Goal: Information Seeking & Learning: Learn about a topic

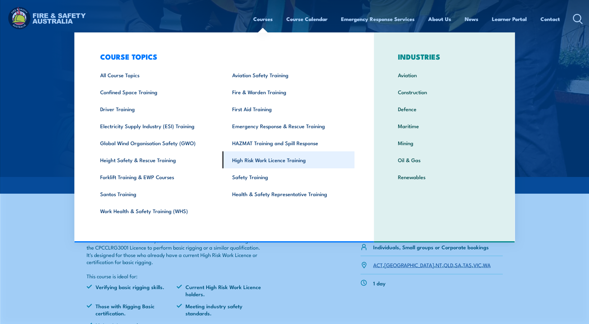
click at [268, 160] on link "High Risk Work Licence Training" at bounding box center [289, 160] width 132 height 17
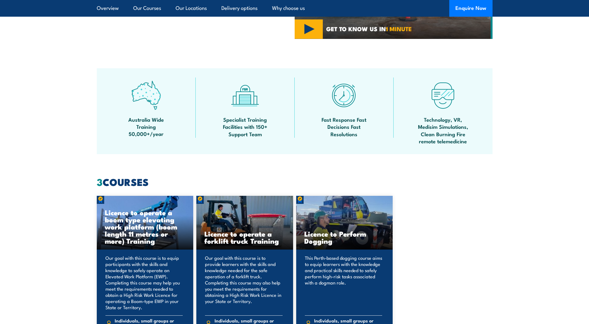
scroll to position [412, 0]
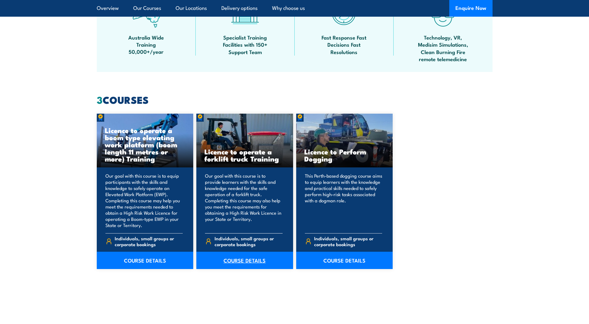
click at [246, 261] on link "COURSE DETAILS" at bounding box center [244, 260] width 97 height 17
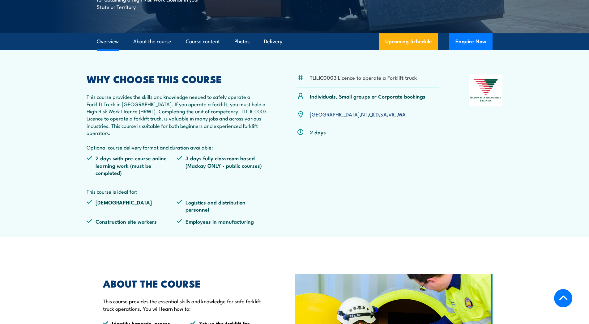
scroll to position [247, 0]
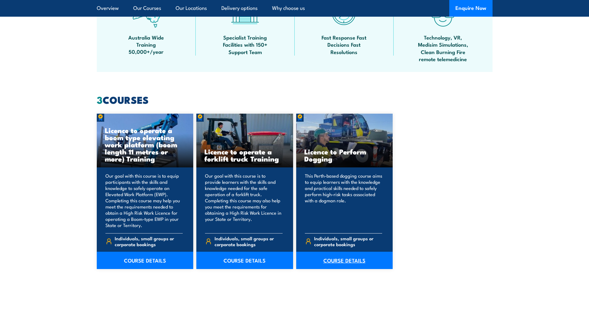
click at [352, 261] on link "COURSE DETAILS" at bounding box center [344, 260] width 97 height 17
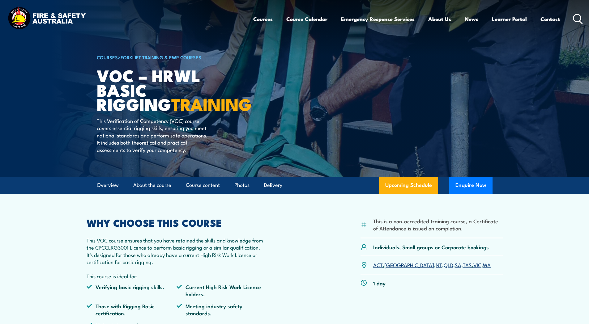
click at [59, 15] on img at bounding box center [46, 19] width 81 height 27
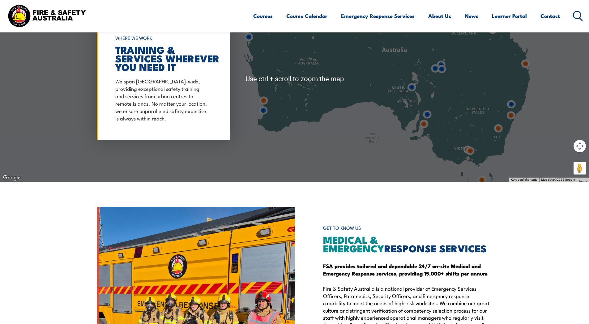
scroll to position [577, 0]
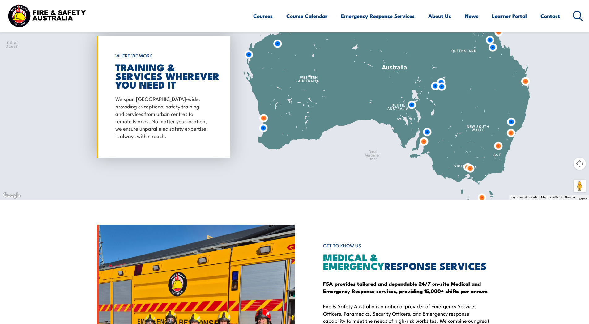
click at [526, 81] on img at bounding box center [525, 81] width 11 height 11
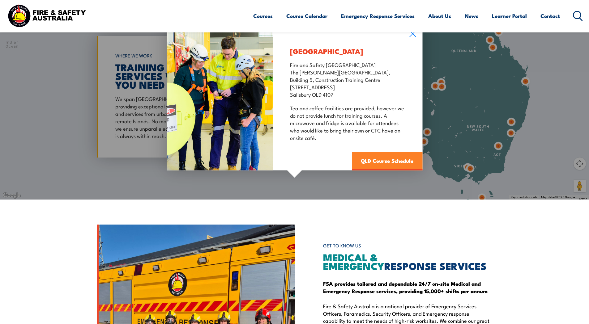
click at [376, 160] on link "QLD Course Schedule" at bounding box center [387, 161] width 70 height 19
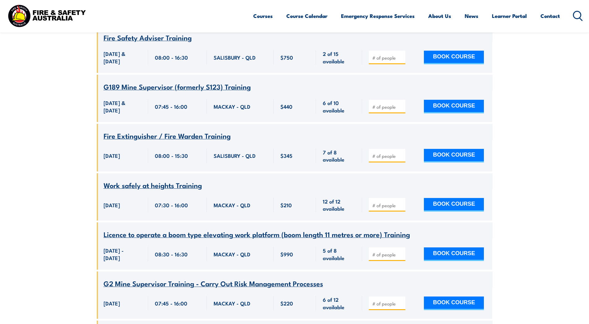
scroll to position [1523, 0]
